Goal: Transaction & Acquisition: Purchase product/service

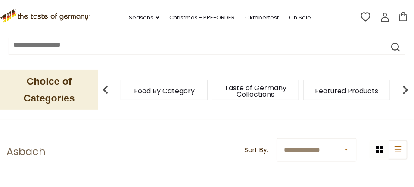
click at [189, 87] on span "Food By Category" at bounding box center [164, 90] width 61 height 6
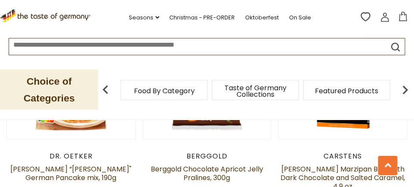
scroll to position [191, 0]
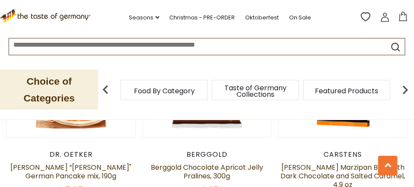
click at [169, 87] on span "Food By Category" at bounding box center [164, 90] width 61 height 6
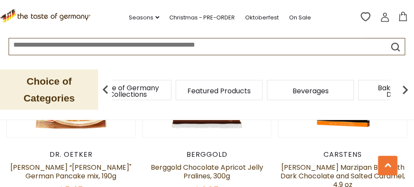
scroll to position [232, 0]
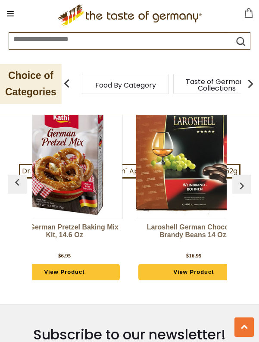
scroll to position [0, 74]
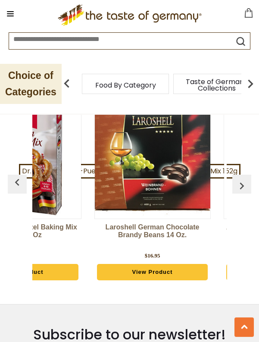
click at [246, 179] on img "button" at bounding box center [242, 186] width 14 height 14
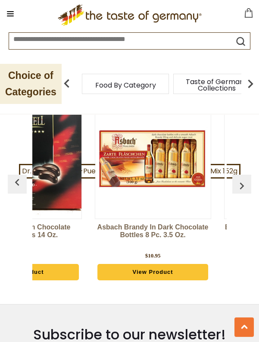
click at [248, 174] on button "button" at bounding box center [241, 183] width 19 height 19
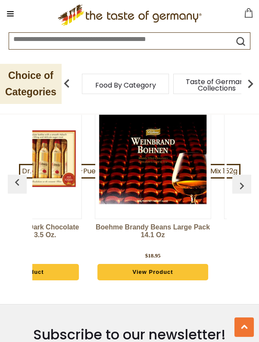
click at [248, 174] on button "button" at bounding box center [241, 183] width 19 height 19
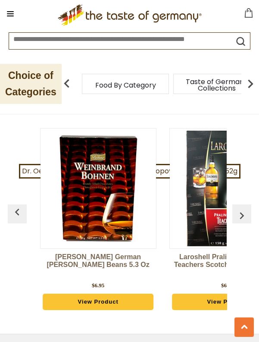
scroll to position [0, 517]
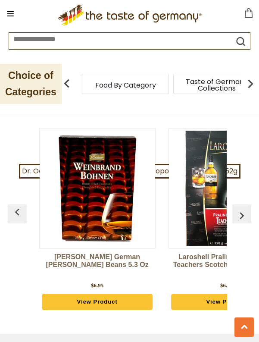
click at [247, 84] on img at bounding box center [250, 83] width 17 height 17
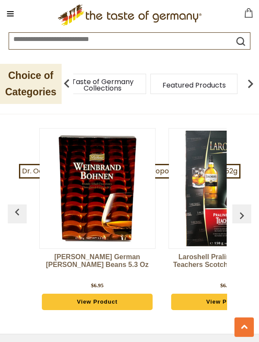
click at [250, 90] on img at bounding box center [250, 83] width 17 height 17
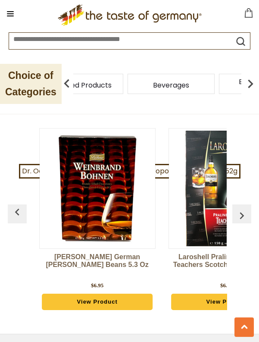
click at [253, 87] on img at bounding box center [250, 83] width 17 height 17
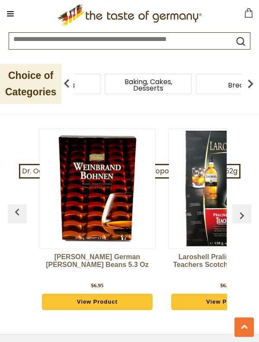
click at [249, 89] on img at bounding box center [250, 83] width 17 height 17
click at [249, 90] on img at bounding box center [250, 83] width 17 height 17
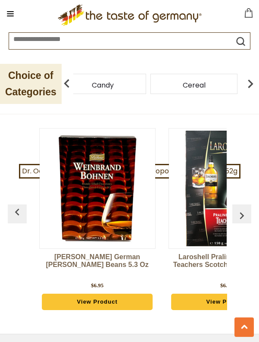
click at [248, 90] on img at bounding box center [250, 83] width 17 height 17
click at [252, 84] on img at bounding box center [250, 83] width 17 height 17
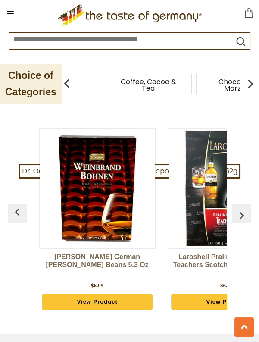
click at [251, 89] on img at bounding box center [250, 83] width 17 height 17
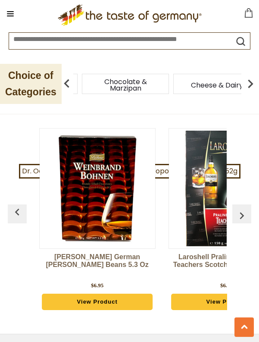
click at [249, 88] on img at bounding box center [250, 83] width 17 height 17
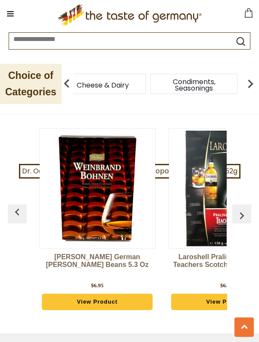
click at [246, 88] on img at bounding box center [250, 83] width 17 height 17
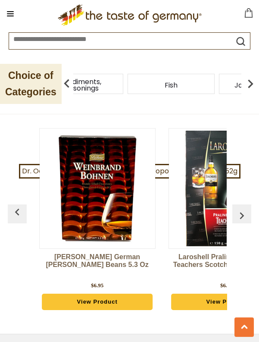
click at [250, 87] on img at bounding box center [250, 83] width 17 height 17
click at [252, 86] on img at bounding box center [250, 83] width 17 height 17
click at [249, 88] on img at bounding box center [250, 83] width 17 height 17
click at [256, 88] on img at bounding box center [250, 83] width 17 height 17
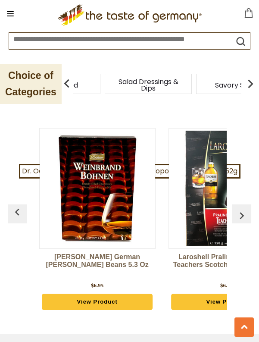
click at [251, 88] on img at bounding box center [250, 83] width 17 height 17
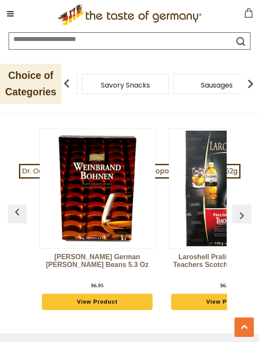
click at [215, 87] on span "Sausages" at bounding box center [217, 85] width 32 height 6
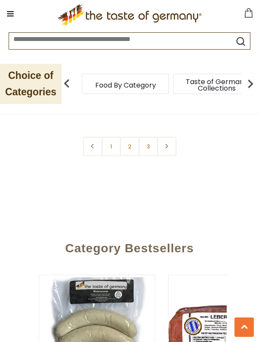
click at [245, 86] on img at bounding box center [250, 83] width 17 height 17
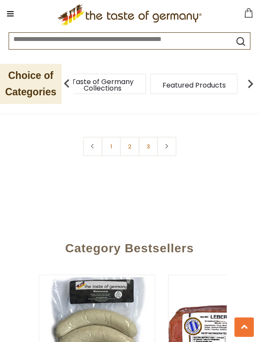
click at [248, 88] on img at bounding box center [250, 83] width 17 height 17
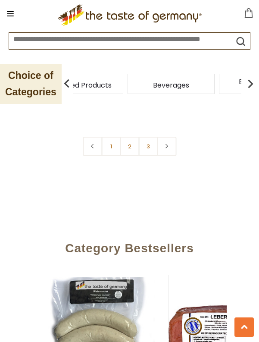
click at [248, 88] on img at bounding box center [250, 83] width 17 height 17
click at [249, 84] on img at bounding box center [250, 83] width 17 height 17
click at [247, 87] on img at bounding box center [250, 83] width 17 height 17
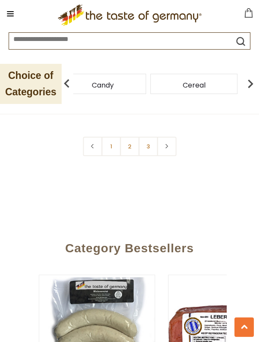
click at [248, 90] on img at bounding box center [250, 83] width 17 height 17
click at [249, 89] on img at bounding box center [250, 83] width 17 height 17
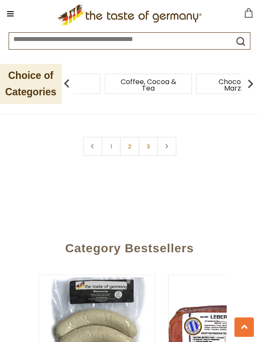
click at [251, 87] on img at bounding box center [250, 83] width 17 height 17
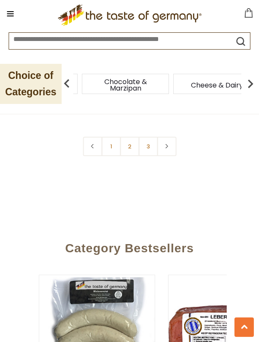
click at [249, 90] on img at bounding box center [250, 83] width 17 height 17
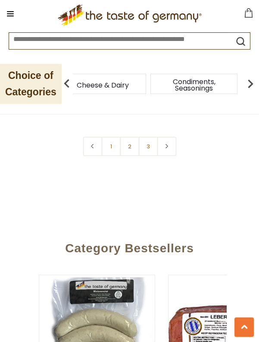
click at [250, 88] on img at bounding box center [250, 83] width 17 height 17
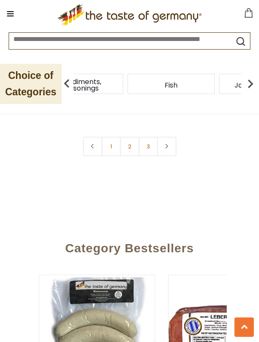
click at [253, 88] on img at bounding box center [250, 83] width 17 height 17
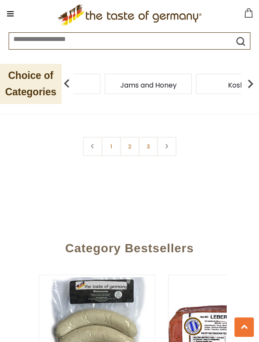
click at [253, 91] on img at bounding box center [250, 83] width 17 height 17
click at [249, 89] on img at bounding box center [250, 83] width 17 height 17
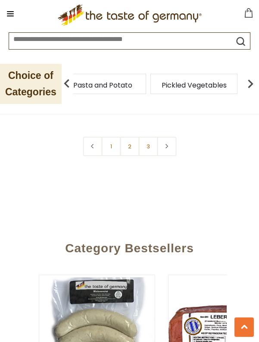
click at [251, 89] on img at bounding box center [250, 83] width 17 height 17
click at [252, 90] on img at bounding box center [250, 83] width 17 height 17
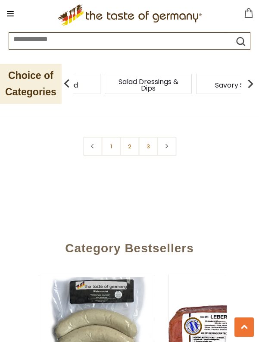
click at [253, 88] on img at bounding box center [250, 83] width 17 height 17
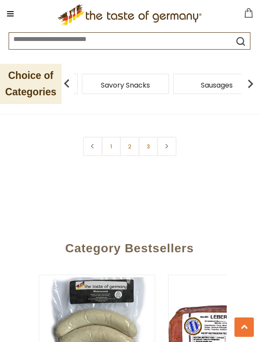
click at [248, 87] on img at bounding box center [250, 83] width 17 height 17
click at [245, 86] on img at bounding box center [250, 83] width 17 height 17
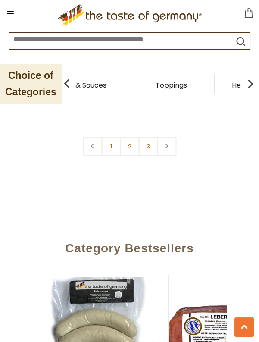
click at [252, 87] on img at bounding box center [250, 83] width 17 height 17
click at [246, 85] on img at bounding box center [250, 83] width 17 height 17
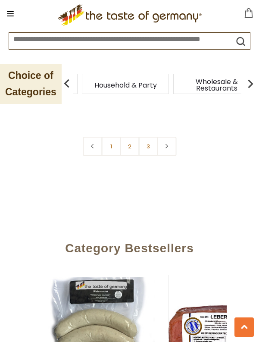
click at [249, 89] on img at bounding box center [250, 83] width 17 height 17
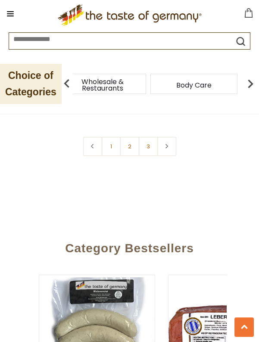
click at [249, 87] on img at bounding box center [250, 83] width 17 height 17
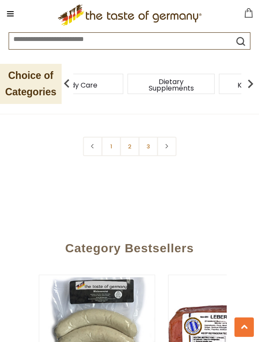
click at [249, 86] on img at bounding box center [250, 83] width 17 height 17
click at [251, 87] on img at bounding box center [250, 83] width 17 height 17
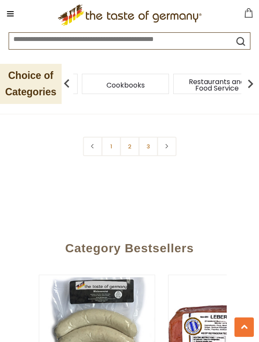
click at [255, 90] on img at bounding box center [250, 83] width 17 height 17
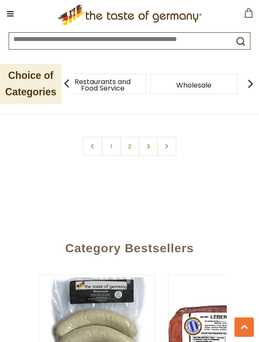
click at [247, 89] on img at bounding box center [250, 83] width 17 height 17
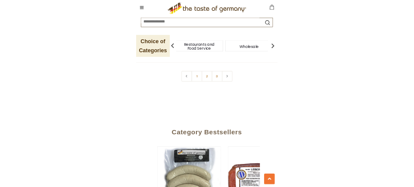
scroll to position [3415, 0]
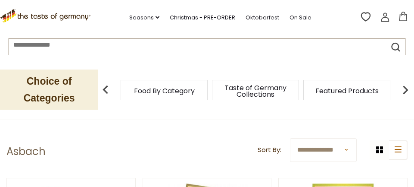
click at [59, 43] on input at bounding box center [187, 43] width 356 height 10
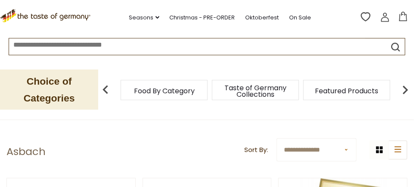
click at [28, 48] on input at bounding box center [187, 43] width 356 height 10
click at [33, 44] on input at bounding box center [187, 43] width 356 height 10
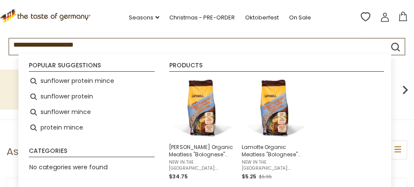
type input "**********"
click at [397, 47] on icon "submit" at bounding box center [396, 47] width 12 height 12
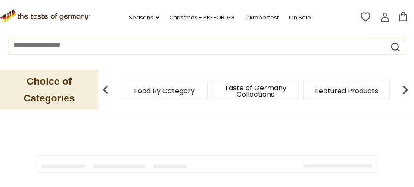
type input "**********"
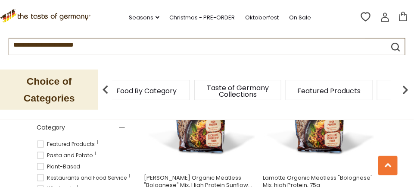
scroll to position [230, 0]
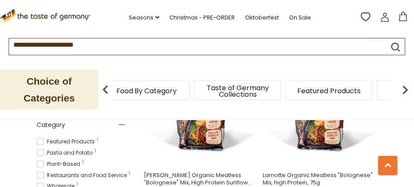
click at [204, 132] on img at bounding box center [200, 100] width 114 height 114
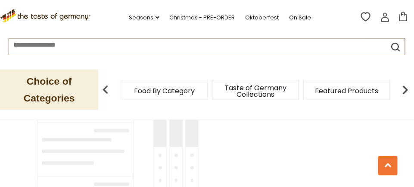
type input "**********"
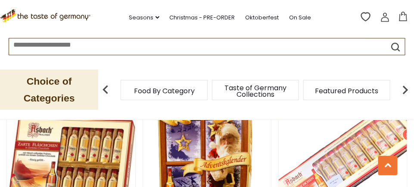
scroll to position [621, 0]
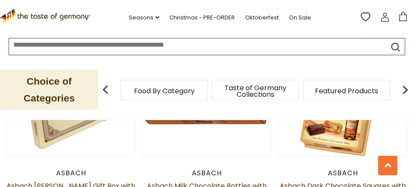
click at [224, 127] on link at bounding box center [207, 91] width 108 height 108
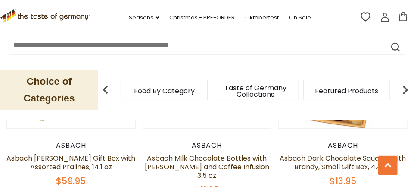
scroll to position [848, 0]
